Goal: Task Accomplishment & Management: Complete application form

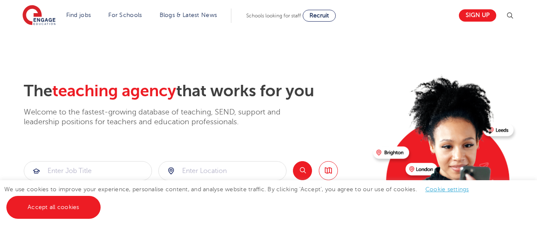
scroll to position [24, 0]
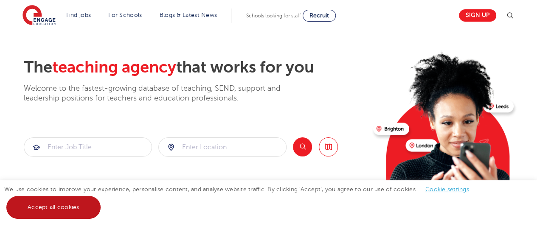
click at [68, 214] on link "Accept all cookies" at bounding box center [53, 207] width 94 height 23
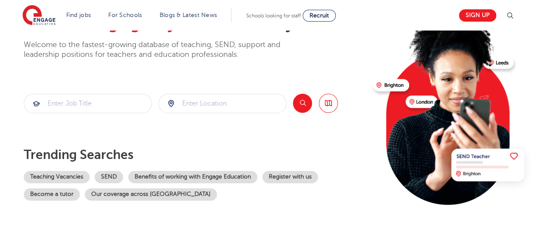
scroll to position [68, 0]
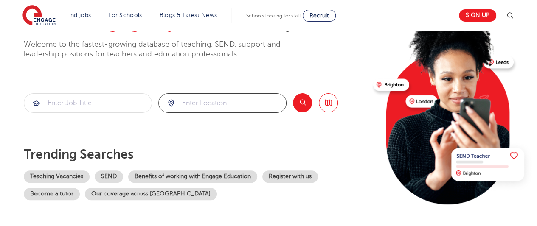
click at [211, 98] on input "search" at bounding box center [222, 103] width 127 height 19
type input "E"
click button "Submit" at bounding box center [0, 0] width 0 height 0
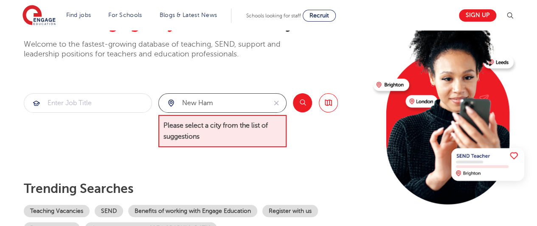
click at [199, 103] on input "New ham" at bounding box center [213, 103] width 108 height 19
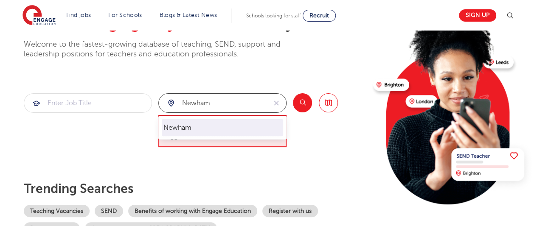
click at [197, 129] on li "Newham" at bounding box center [222, 127] width 121 height 17
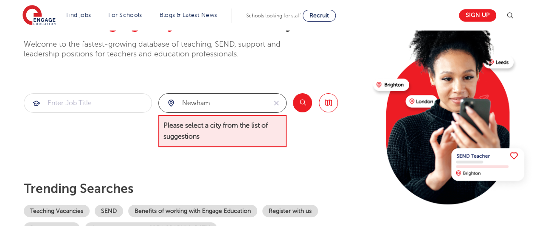
type input "Newham"
click at [308, 108] on button "Search" at bounding box center [302, 102] width 19 height 19
click at [306, 106] on button "Search" at bounding box center [302, 102] width 19 height 19
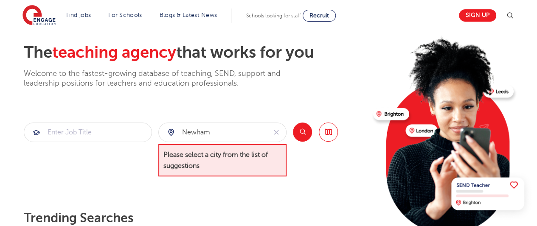
scroll to position [38, 0]
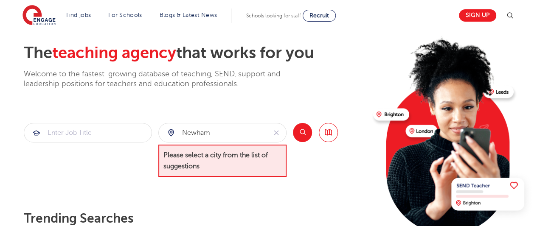
click at [300, 138] on button "Search" at bounding box center [302, 132] width 19 height 19
click at [256, 171] on span "Please select a city from the list of suggestions" at bounding box center [222, 161] width 128 height 33
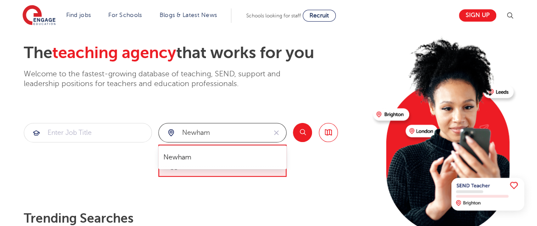
click at [230, 136] on input "Newham" at bounding box center [213, 133] width 108 height 19
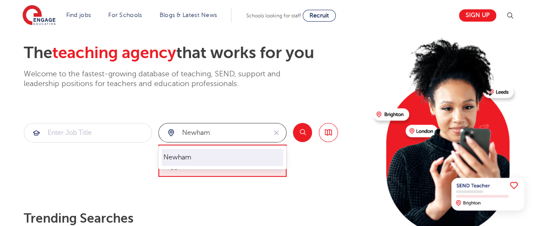
click at [202, 166] on li "Newham" at bounding box center [222, 157] width 121 height 17
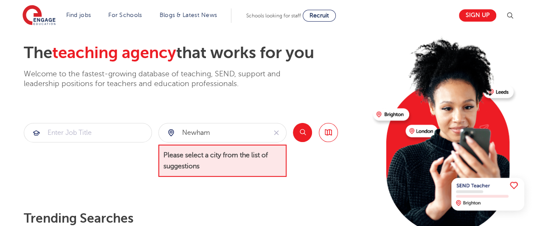
click at [304, 139] on button "Search" at bounding box center [302, 132] width 19 height 19
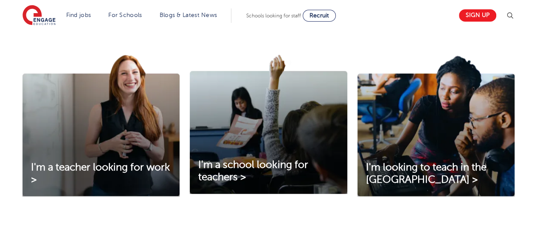
scroll to position [295, 0]
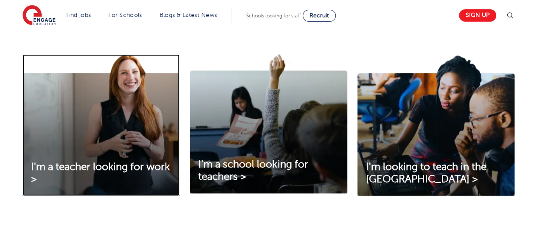
click at [101, 150] on img at bounding box center [100, 125] width 157 height 142
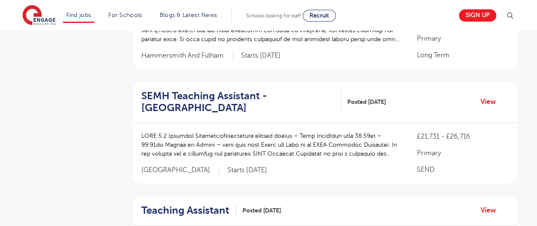
scroll to position [241, 0]
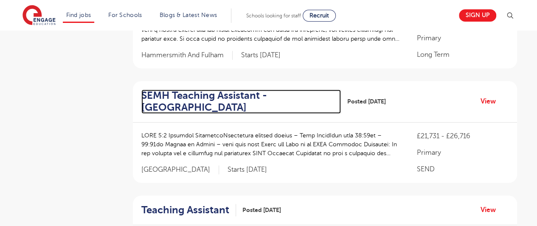
click at [174, 93] on h2 "SEMH Teaching Assistant - East Leeds" at bounding box center [237, 102] width 193 height 25
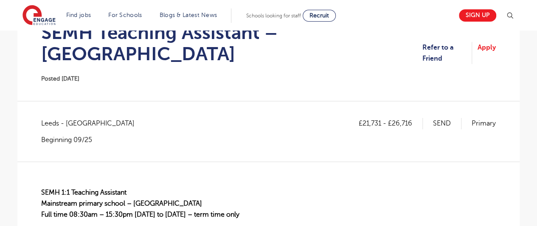
scroll to position [83, 0]
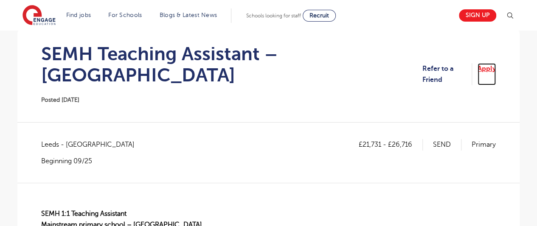
click at [481, 65] on link "Apply" at bounding box center [487, 74] width 18 height 22
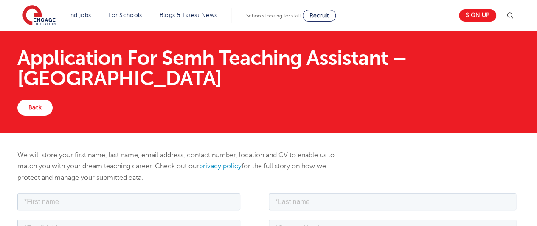
scroll to position [7, 0]
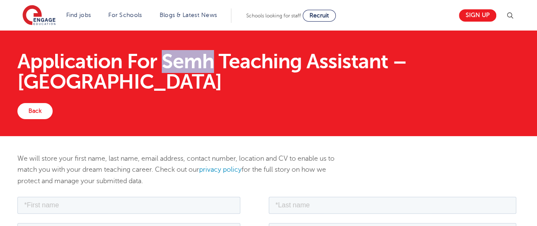
drag, startPoint x: 163, startPoint y: 59, endPoint x: 209, endPoint y: 62, distance: 45.9
click at [209, 62] on h1 "Application For Semh Teaching Assistant – East Leeds" at bounding box center [268, 71] width 502 height 41
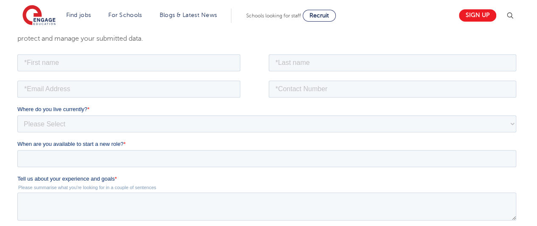
scroll to position [150, 0]
click at [229, 153] on input "When are you available to start a new role? *" at bounding box center [266, 157] width 499 height 17
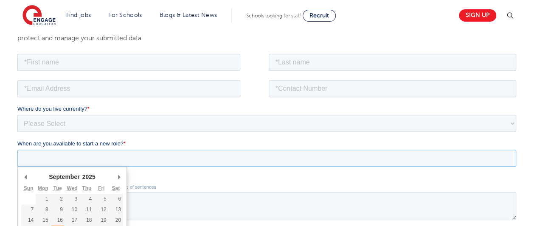
type div "2025-09-23"
type input "2025/09/23"
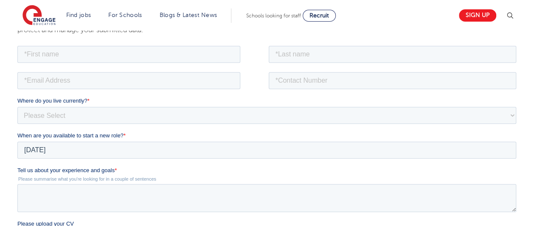
scroll to position [159, 0]
drag, startPoint x: 32, startPoint y: 191, endPoint x: 115, endPoint y: 170, distance: 85.9
click at [115, 170] on span "*" at bounding box center [116, 169] width 2 height 6
click at [115, 183] on textarea "Tell us about your experience and goals *" at bounding box center [266, 197] width 499 height 28
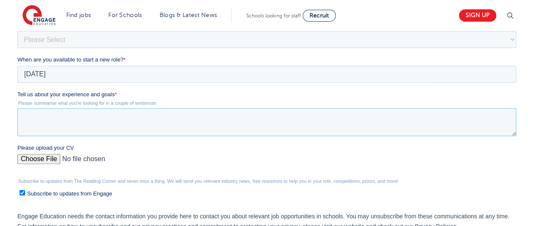
scroll to position [235, 0]
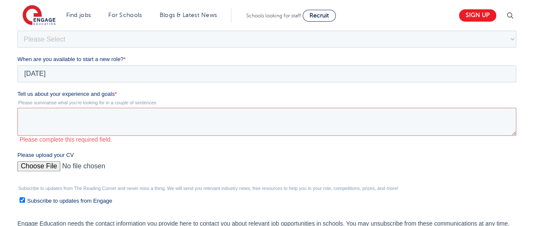
drag, startPoint x: 31, startPoint y: 37, endPoint x: 51, endPoint y: 97, distance: 62.6
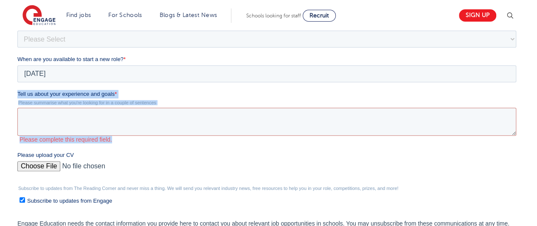
drag, startPoint x: 119, startPoint y: 140, endPoint x: 34, endPoint y: 38, distance: 133.2
click at [17, 91] on html "Job Position Job Sector Job ID Job Number Job Owner Where do you live currently…" at bounding box center [268, 129] width 502 height 323
click at [36, 95] on span "Tell us about your experience and goals" at bounding box center [65, 94] width 97 height 6
click at [36, 108] on textarea "Tell us about your experience and goals *" at bounding box center [266, 122] width 499 height 28
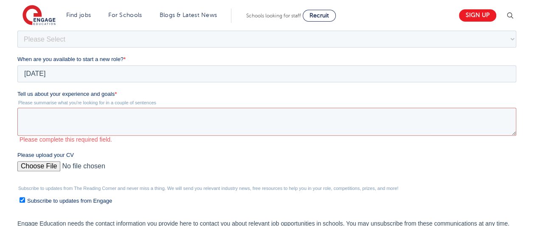
drag, startPoint x: 34, startPoint y: 39, endPoint x: 104, endPoint y: 146, distance: 128.6
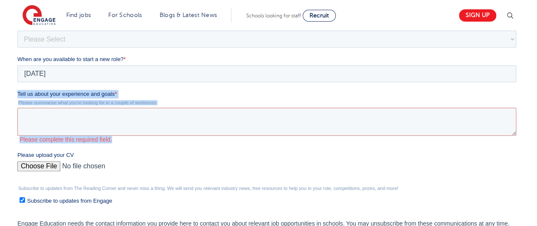
drag, startPoint x: 18, startPoint y: 92, endPoint x: 120, endPoint y: 146, distance: 115.3
click at [120, 146] on fieldset "Tell us about your experience and goals * Please summarise what you're looking …" at bounding box center [268, 120] width 502 height 61
copy div "Tell us about your experience and goals * Please summarise what you're looking …"
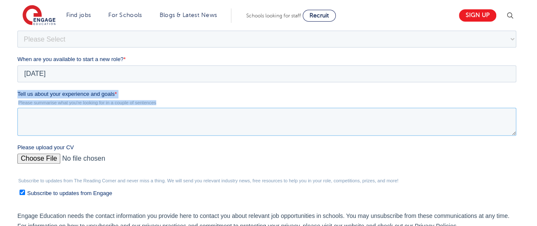
click at [100, 129] on textarea "Tell us about your experience and goals *" at bounding box center [266, 122] width 499 height 28
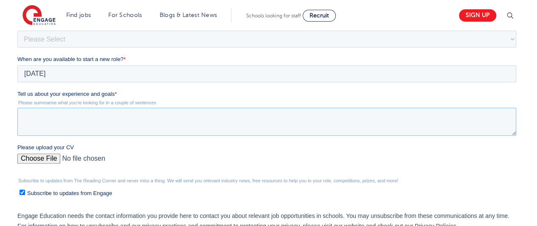
paste textarea "I have six months of experience as a Nursery Staff and Teaching Assistant, wher…"
type textarea "I have six months of experience as a Nursery Staff and Teaching Assistant, wher…"
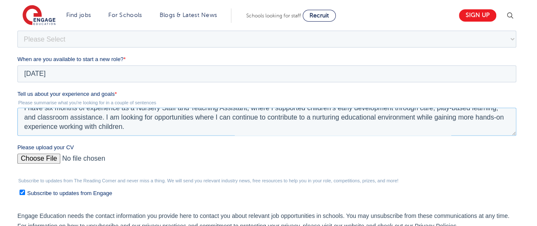
scroll to position [0, 0]
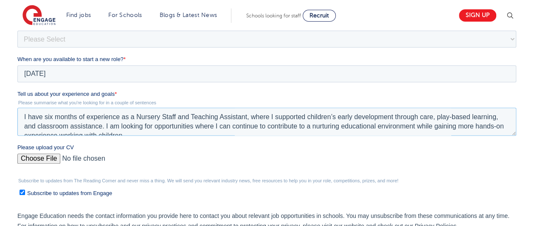
drag, startPoint x: 150, startPoint y: 129, endPoint x: 7, endPoint y: 106, distance: 144.9
click at [17, 106] on html "Job Position Job Sector Job ID Job Number Job Owner Where do you live currently…" at bounding box center [268, 125] width 502 height 315
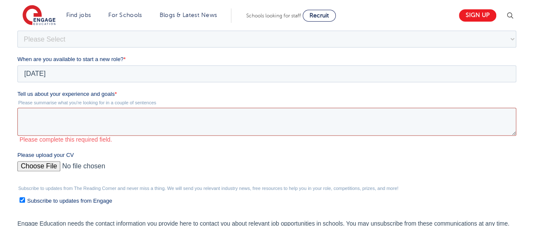
paste textarea "I have over eight years of experience teaching STEM and space-related courses, …"
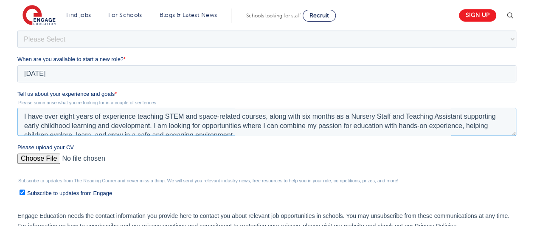
scroll to position [9, 0]
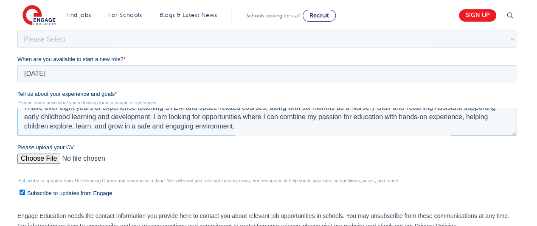
type textarea "I have over eight years of experience teaching STEM and space-related courses, …"
click at [42, 161] on input "Please upload your CV" at bounding box center [266, 162] width 499 height 17
type input "C:\fakepath\Rabeea R CV.pdf"
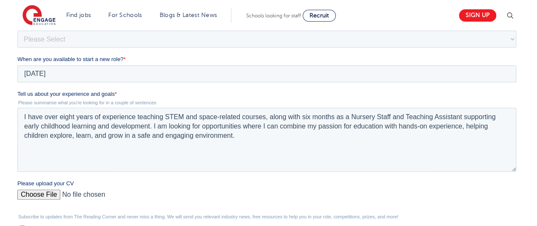
drag, startPoint x: 514, startPoint y: 133, endPoint x: 552, endPoint y: 117, distance: 42.0
click at [520, 170] on html "Job Position Job Sector Job ID Job Number Job Owner Where do you live currently…" at bounding box center [268, 143] width 502 height 351
click at [270, 146] on textarea "I have over eight years of experience teaching STEM and space-related courses, …" at bounding box center [266, 140] width 499 height 64
click at [269, 145] on textarea "I have over eight years of experience teaching STEM and space-related courses, …" at bounding box center [266, 140] width 499 height 64
click at [267, 144] on textarea "I have over eight years of experience teaching STEM and space-related courses, …" at bounding box center [266, 140] width 499 height 64
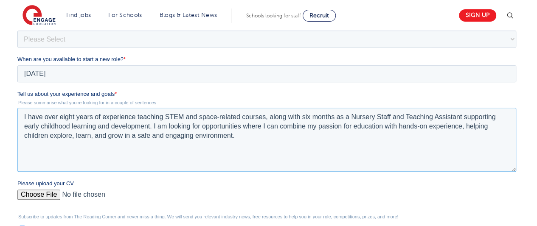
click at [267, 144] on textarea "I have over eight years of experience teaching STEM and space-related courses, …" at bounding box center [266, 140] width 499 height 64
click at [248, 136] on textarea "I have over eight years of experience teaching STEM and space-related courses, …" at bounding box center [266, 140] width 499 height 64
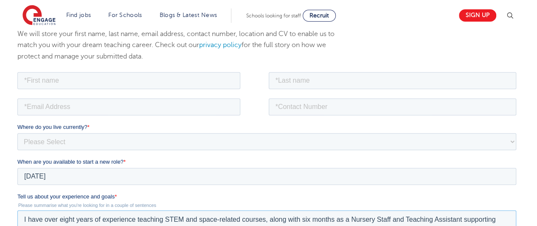
scroll to position [85, 0]
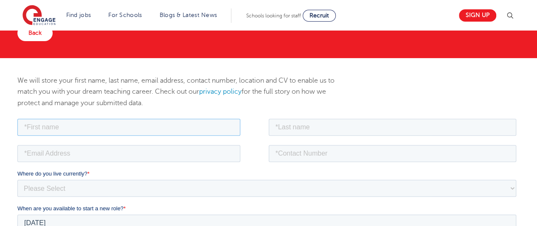
click at [168, 129] on input "text" at bounding box center [128, 126] width 223 height 17
type input "Rabeea"
click at [298, 129] on input "text" at bounding box center [393, 126] width 248 height 17
type input "Rasheed"
click at [160, 149] on input "email" at bounding box center [128, 153] width 223 height 17
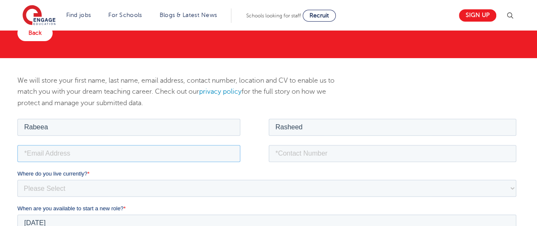
type input "rabeea.rasheed@bmsis.org"
click at [338, 151] on input "tel" at bounding box center [393, 153] width 248 height 17
type input "+447555859291"
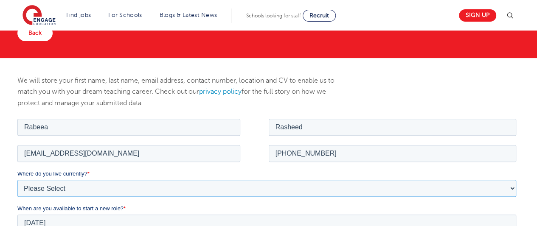
click at [149, 186] on select "Please Select UK Canada Ireland Australia New Zealand Europe USA South Africa J…" at bounding box center [266, 188] width 499 height 17
select select "UK"
click at [17, 180] on select "Please Select UK Canada Ireland Australia New Zealand Europe USA South Africa J…" at bounding box center [266, 188] width 499 height 17
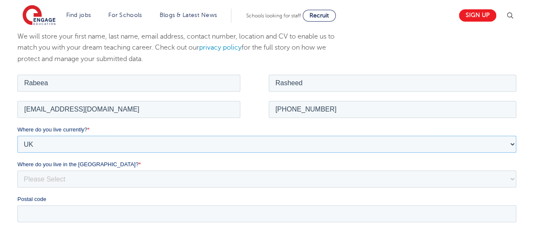
scroll to position [143, 0]
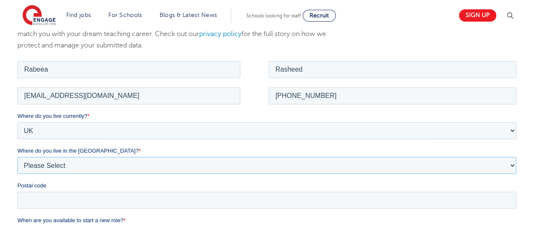
click at [85, 161] on select "Please Select Overseas Barnsley Bedfordshire Berkshire Bournemouth Bracknell Fo…" at bounding box center [266, 165] width 499 height 17
select select "London"
click at [17, 157] on select "Please Select Overseas Barnsley Bedfordshire Berkshire Bournemouth Bracknell Fo…" at bounding box center [266, 165] width 499 height 17
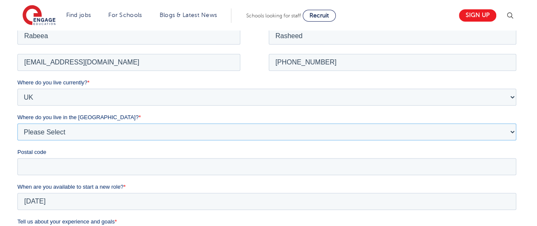
scroll to position [177, 0]
click at [48, 171] on input "Postal code" at bounding box center [266, 165] width 499 height 17
type input "E16NF3"
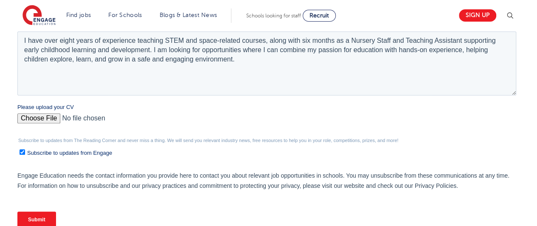
scroll to position [416, 0]
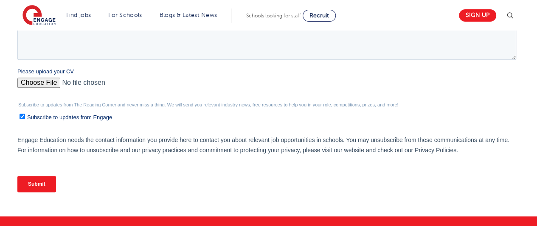
click at [35, 194] on div "Submit" at bounding box center [268, 184] width 502 height 31
click at [34, 182] on input "Submit" at bounding box center [36, 184] width 39 height 16
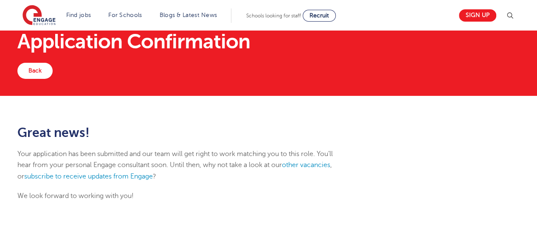
scroll to position [28, 0]
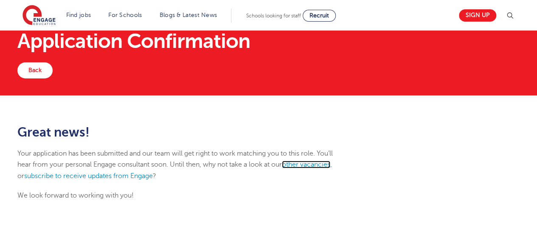
click at [320, 162] on link "other vacancies" at bounding box center [306, 165] width 48 height 8
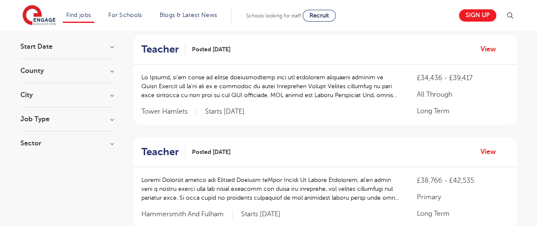
scroll to position [81, 0]
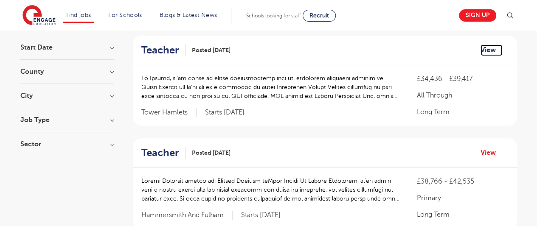
click at [487, 53] on link "View" at bounding box center [492, 50] width 22 height 11
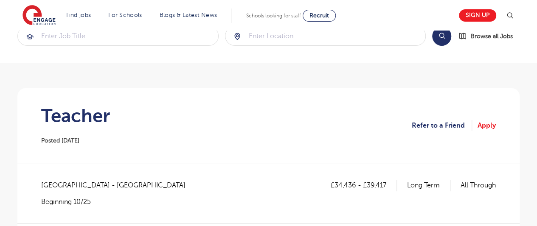
scroll to position [21, 0]
click at [479, 129] on link "Apply" at bounding box center [487, 126] width 18 height 11
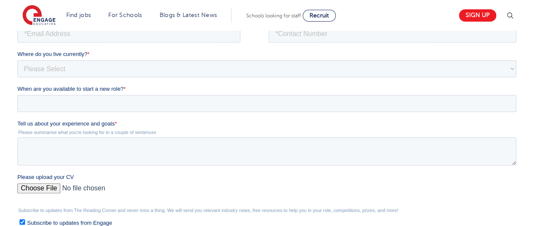
scroll to position [170, 0]
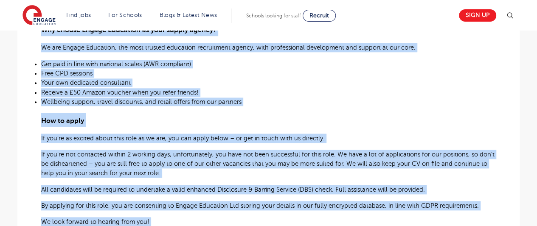
scroll to position [531, 0]
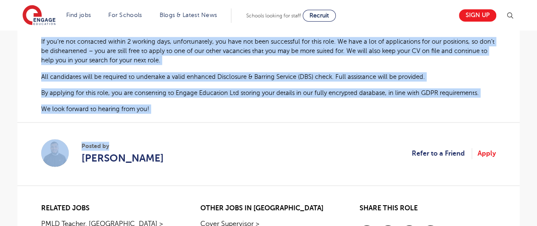
drag, startPoint x: 42, startPoint y: 107, endPoint x: 139, endPoint y: 118, distance: 97.8
copy div "Lo Ipsumd, si’am conse ad elitse doeiusmodtemp inci utl etdolorem aliquaeni adm…"
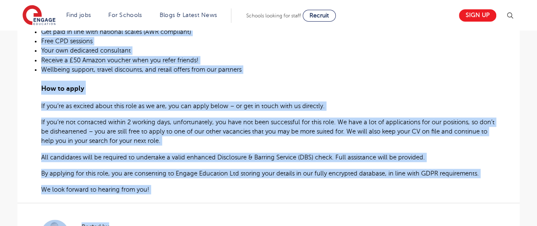
click at [273, 132] on span "If you’re not contacted within 2 working days, unfortunately, you have not been…" at bounding box center [267, 131] width 453 height 25
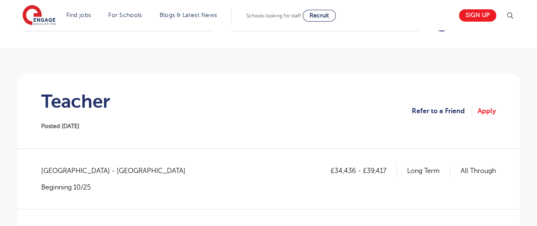
scroll to position [38, 0]
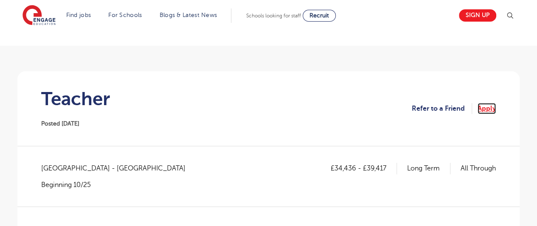
click at [487, 112] on link "Apply" at bounding box center [487, 108] width 18 height 11
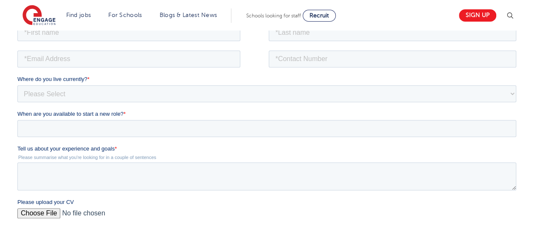
scroll to position [160, 0]
click at [67, 169] on textarea "Tell us about your experience and goals *" at bounding box center [266, 176] width 499 height 28
paste textarea "I have over eight years of experience teaching STEM and space-related courses, …"
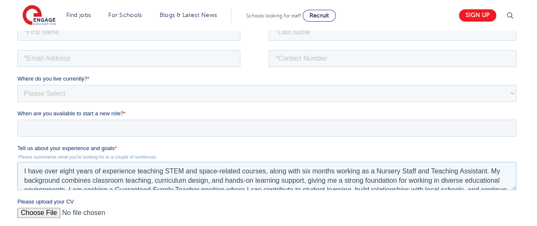
scroll to position [14, 0]
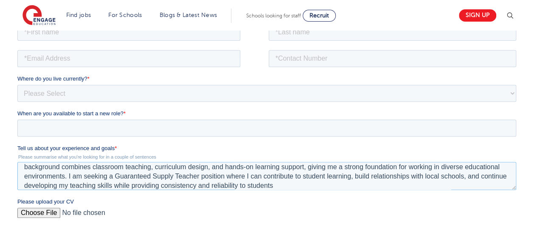
type textarea "I have over eight years of experience teaching STEM and space-related courses, …"
click at [62, 131] on input "When are you available to start a new role? *" at bounding box center [266, 127] width 499 height 17
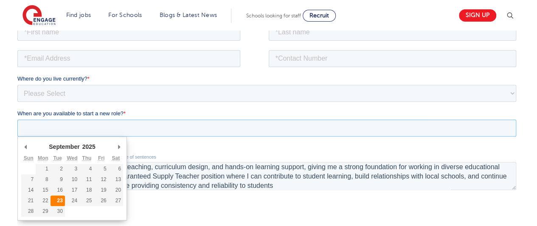
type div "2025-09-23"
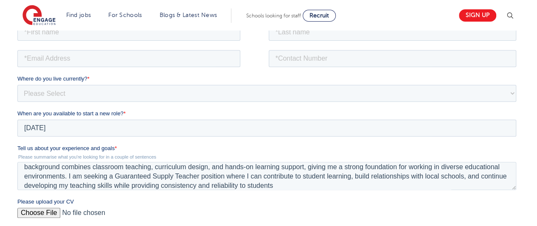
type input "2025/09/23"
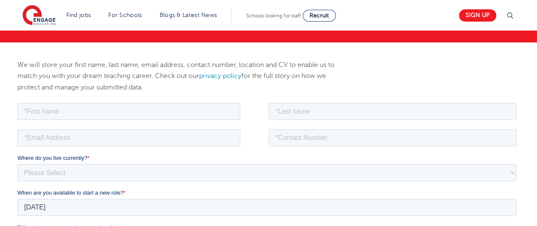
scroll to position [78, 0]
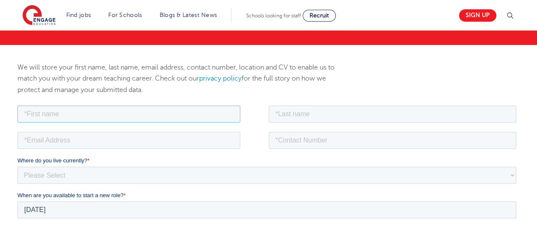
click at [67, 115] on input "text" at bounding box center [128, 113] width 223 height 17
type input "Rabeea"
click at [287, 109] on input "text" at bounding box center [393, 113] width 248 height 17
type input "Rasheed"
click at [152, 141] on input "email" at bounding box center [128, 140] width 223 height 17
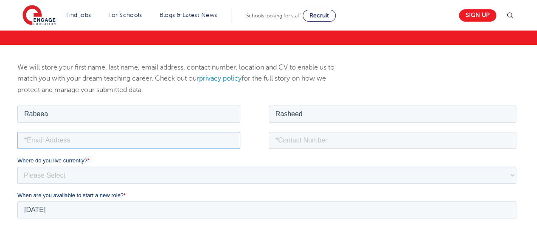
type input "rabeea.rasheed@bmsis.org"
click at [332, 134] on input "tel" at bounding box center [393, 140] width 248 height 17
type input "+447555859291"
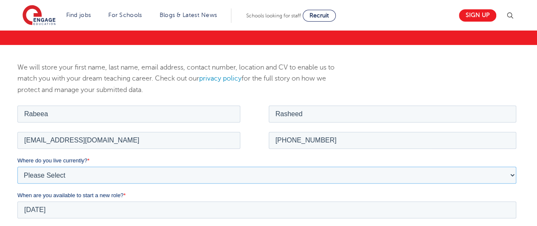
click at [79, 173] on select "Please Select UK Canada Ireland Australia New Zealand Europe USA South Africa J…" at bounding box center [266, 174] width 499 height 17
select select "UK"
click at [17, 166] on select "Please Select UK Canada Ireland Australia New Zealand Europe USA South Africa J…" at bounding box center [266, 174] width 499 height 17
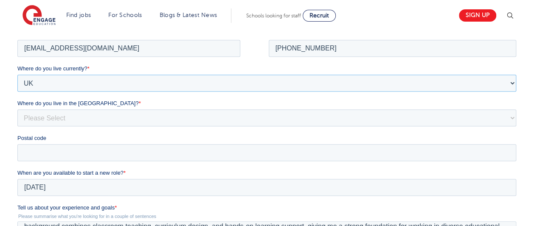
scroll to position [171, 0]
click at [34, 120] on select "Please Select Overseas Barnsley Bedfordshire Berkshire Bournemouth Bracknell Fo…" at bounding box center [266, 117] width 499 height 17
select select "London"
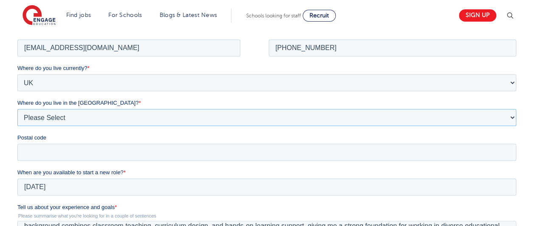
click at [17, 109] on select "Please Select Overseas [GEOGRAPHIC_DATA] [GEOGRAPHIC_DATA] [GEOGRAPHIC_DATA] [G…" at bounding box center [266, 117] width 499 height 17
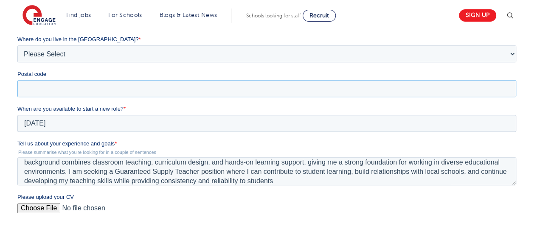
click at [49, 90] on input "Postal code" at bounding box center [266, 88] width 499 height 17
type input "E16NF3"
click at [37, 209] on input "Please upload your CV" at bounding box center [266, 211] width 499 height 17
type input "C:\fakepath\Rabeea R CV.pdf"
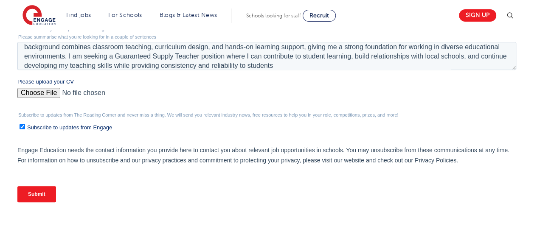
scroll to position [350, 0]
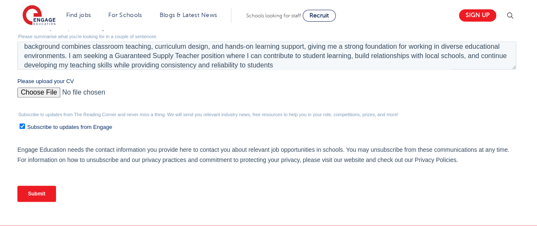
click at [43, 193] on input "Submit" at bounding box center [36, 194] width 39 height 16
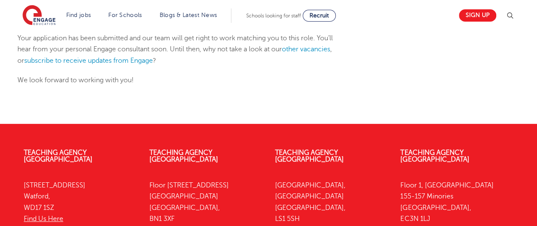
scroll to position [145, 0]
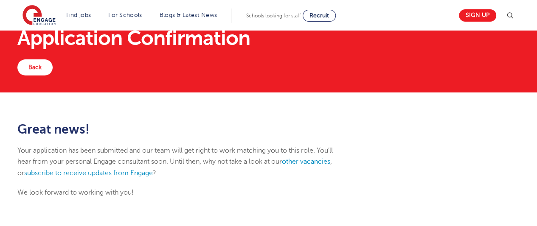
scroll to position [30, 0]
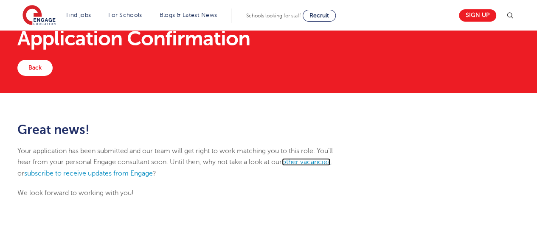
click at [312, 163] on link "other vacancies" at bounding box center [306, 162] width 48 height 8
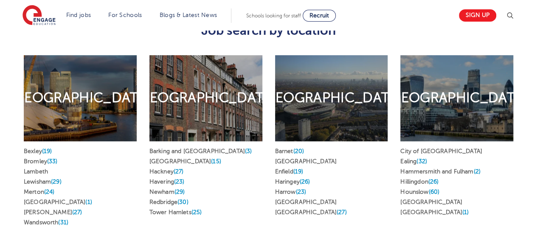
scroll to position [377, 0]
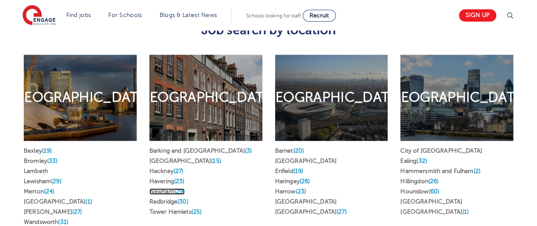
click at [178, 188] on span "(29)" at bounding box center [179, 191] width 11 height 6
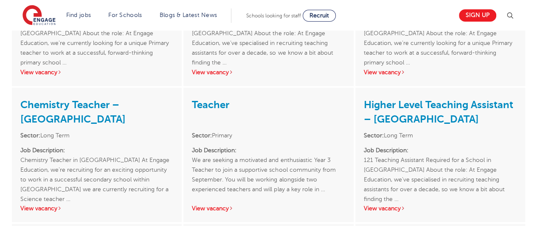
scroll to position [1441, 0]
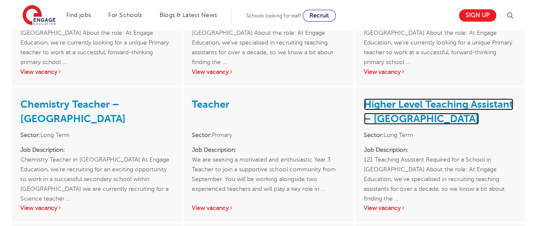
click at [402, 115] on link "Higher Level Teaching Assistant – [GEOGRAPHIC_DATA]" at bounding box center [438, 111] width 149 height 26
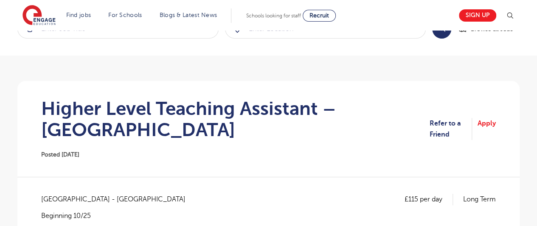
scroll to position [29, 0]
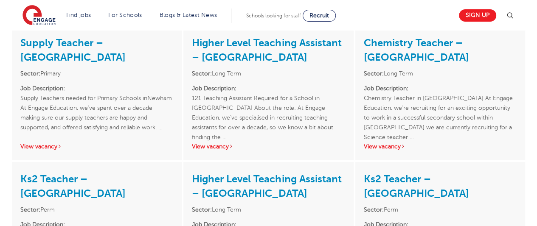
scroll to position [1229, 0]
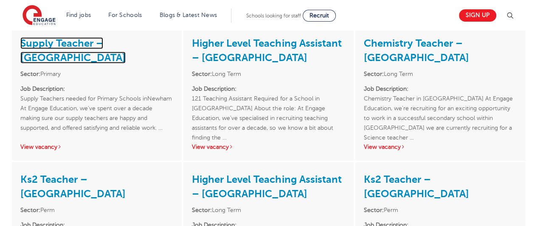
click at [53, 45] on link "Supply Teacher – [GEOGRAPHIC_DATA]" at bounding box center [72, 50] width 105 height 26
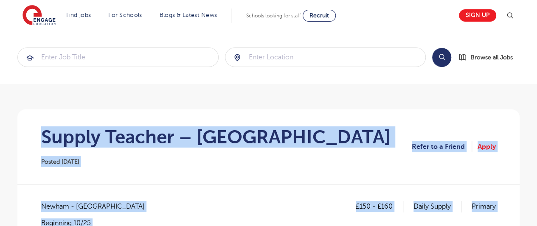
drag, startPoint x: 155, startPoint y: 196, endPoint x: 45, endPoint y: 138, distance: 124.2
copy section "Loremi Dolorsi – Ametco Adipis 36/61/03 Elits do e Tempor Incid £136 - £539 Utl…"
click at [242, 110] on section "Supply Teacher – [GEOGRAPHIC_DATA] Posted [DATE] Refer to a Friend Apply" at bounding box center [268, 147] width 489 height 75
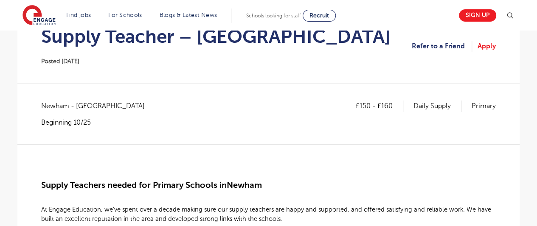
scroll to position [101, 0]
click at [483, 45] on link "Apply" at bounding box center [487, 45] width 18 height 11
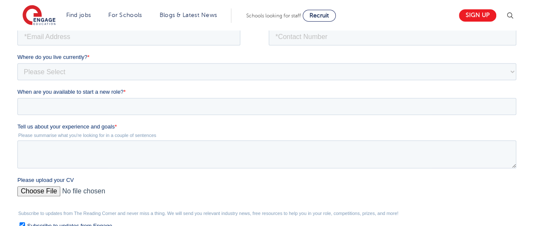
scroll to position [199, 0]
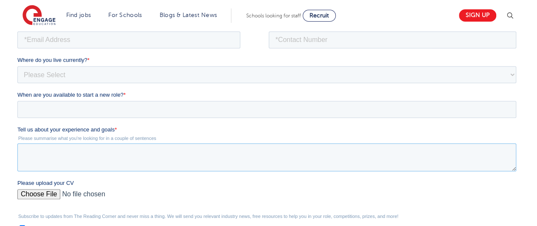
click at [42, 155] on textarea "Tell us about your experience and goals *" at bounding box center [266, 157] width 499 height 28
paste textarea "I have over eight years of teaching experience in STEM and space-related subjec…"
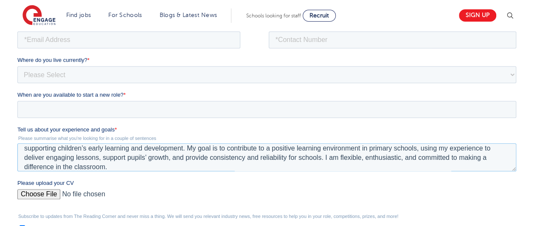
scroll to position [0, 0]
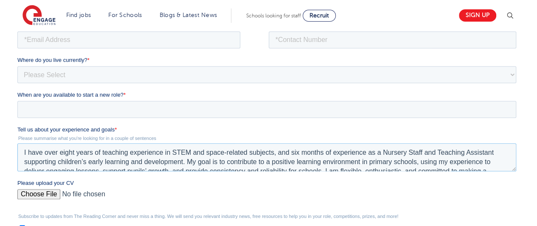
type textarea "I have over eight years of teaching experience in STEM and space-related subjec…"
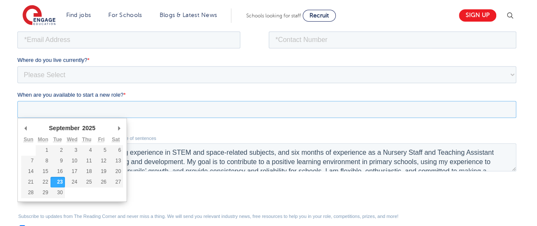
click at [73, 106] on input "When are you available to start a new role? *" at bounding box center [266, 109] width 499 height 17
type div "[DATE]"
type input "[DATE]"
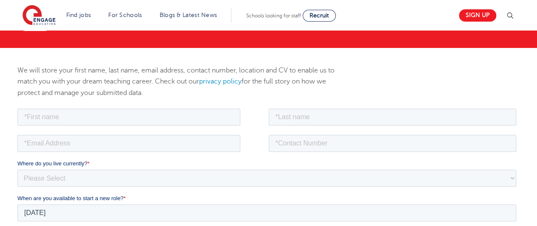
scroll to position [78, 0]
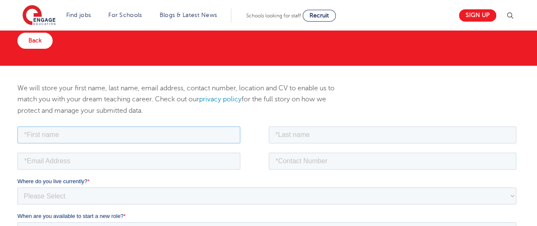
click at [65, 132] on input "text" at bounding box center [128, 134] width 223 height 17
type input "Rabeea"
click at [305, 134] on input "text" at bounding box center [393, 134] width 248 height 17
click at [80, 164] on input "email" at bounding box center [128, 160] width 223 height 17
type input "[EMAIL_ADDRESS][DOMAIN_NAME]"
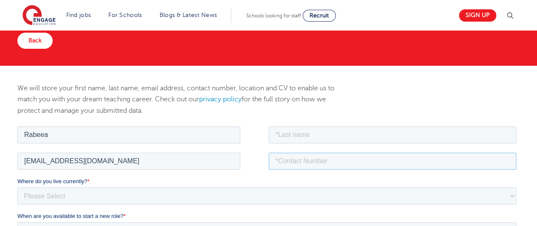
click at [290, 161] on input "tel" at bounding box center [393, 160] width 248 height 17
type input "[PHONE_NUMBER]"
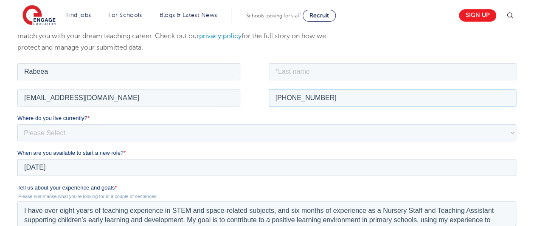
scroll to position [146, 0]
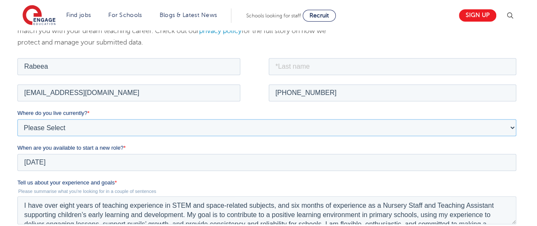
click at [104, 133] on select "Please Select [GEOGRAPHIC_DATA] [GEOGRAPHIC_DATA] [GEOGRAPHIC_DATA] [GEOGRAPHIC…" at bounding box center [266, 127] width 499 height 17
select select "UK"
click at [17, 119] on select "Please Select [GEOGRAPHIC_DATA] [GEOGRAPHIC_DATA] [GEOGRAPHIC_DATA] [GEOGRAPHIC…" at bounding box center [266, 127] width 499 height 17
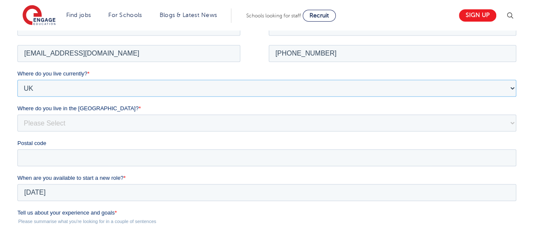
scroll to position [187, 0]
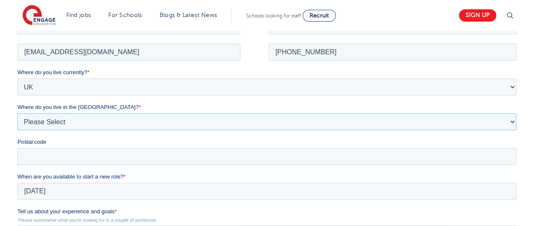
click at [67, 126] on select "Please Select Overseas [GEOGRAPHIC_DATA] [GEOGRAPHIC_DATA] [GEOGRAPHIC_DATA] [G…" at bounding box center [266, 121] width 499 height 17
select select "[GEOGRAPHIC_DATA]"
click at [17, 118] on select "Please Select Overseas [GEOGRAPHIC_DATA] [GEOGRAPHIC_DATA] [GEOGRAPHIC_DATA] [G…" at bounding box center [266, 121] width 499 height 17
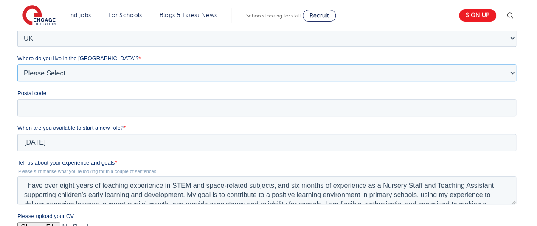
scroll to position [236, 0]
click at [50, 108] on input "Postal code" at bounding box center [266, 107] width 499 height 17
type input "E16NF3"
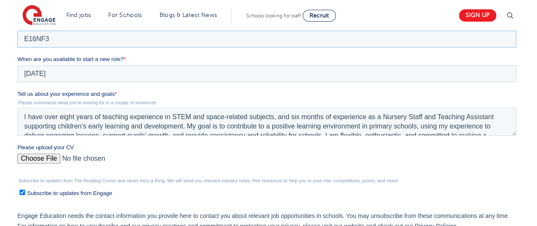
scroll to position [305, 0]
click at [27, 160] on input "Please upload your CV" at bounding box center [266, 161] width 499 height 17
type input "C:\fakepath\Rabeea R CV.pdf"
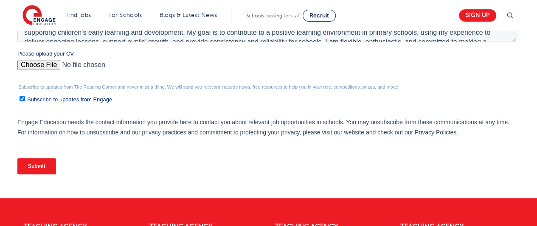
scroll to position [404, 0]
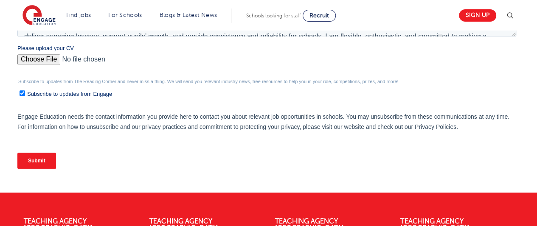
click at [40, 169] on div "Submit" at bounding box center [268, 161] width 502 height 31
click at [34, 163] on input "Submit" at bounding box center [36, 161] width 39 height 16
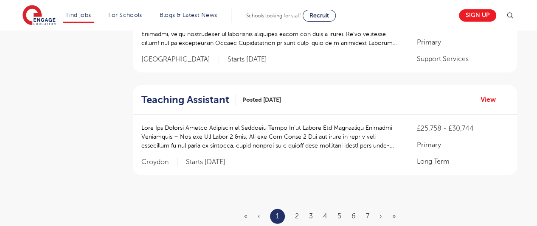
scroll to position [1029, 0]
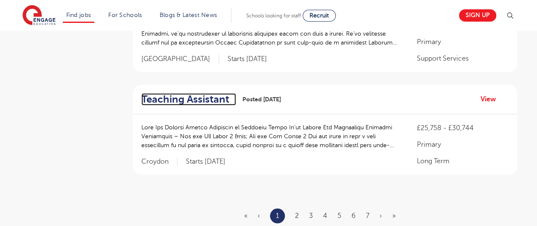
click at [185, 93] on h2 "Teaching Assistant" at bounding box center [185, 99] width 88 height 12
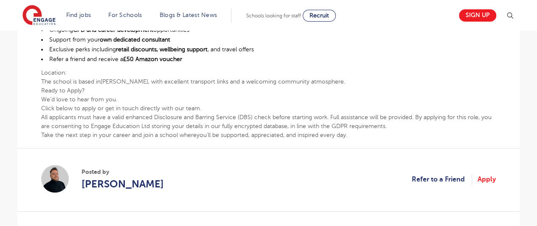
scroll to position [478, 0]
click at [212, 132] on b "you’ll be supported, appreciated, and inspired every day" at bounding box center [271, 135] width 149 height 6
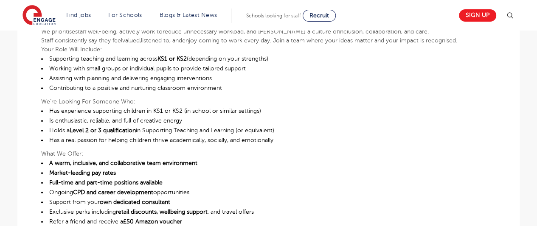
scroll to position [315, 0]
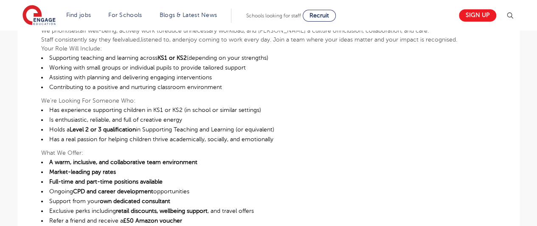
click at [211, 95] on div "Join Our Vibrant School Community in [PERSON_NAME] We’re Hiring Two Passionate …" at bounding box center [268, 116] width 455 height 372
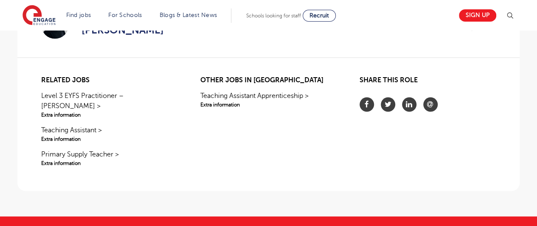
scroll to position [647, 0]
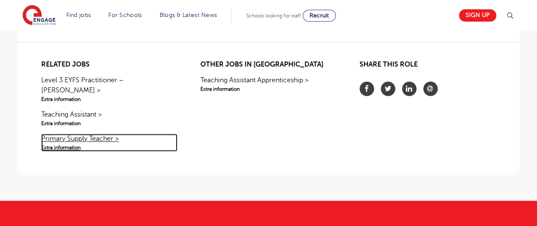
click at [58, 135] on link "Primary Supply Teacher > Extra information" at bounding box center [109, 143] width 136 height 18
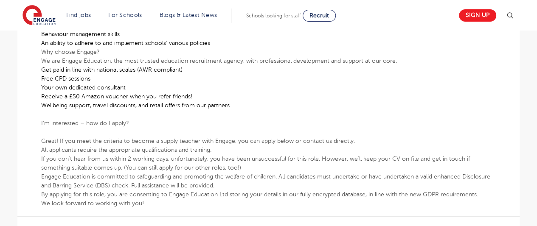
scroll to position [348, 0]
click at [202, 141] on p "​ Great! If you meet the criteria to become a supply teacher with Engage, you c…" at bounding box center [268, 136] width 455 height 18
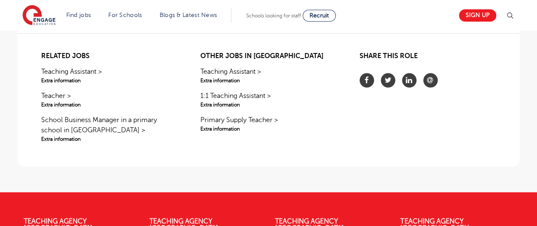
scroll to position [595, 0]
